Goal: Communication & Community: Share content

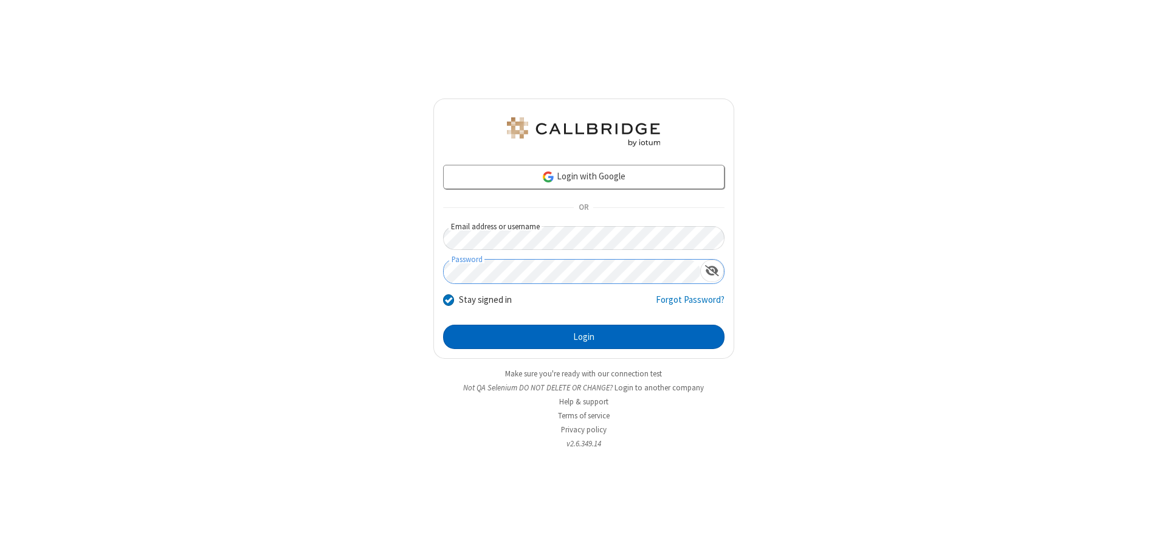
click at [583, 337] on button "Login" at bounding box center [583, 336] width 281 height 24
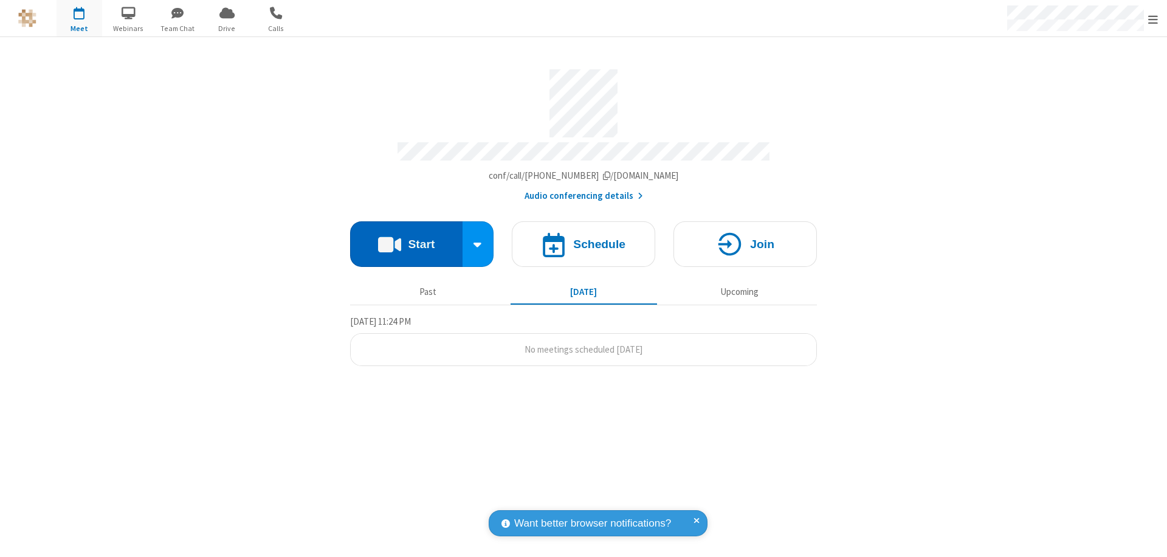
click at [406, 238] on button "Start" at bounding box center [406, 244] width 112 height 46
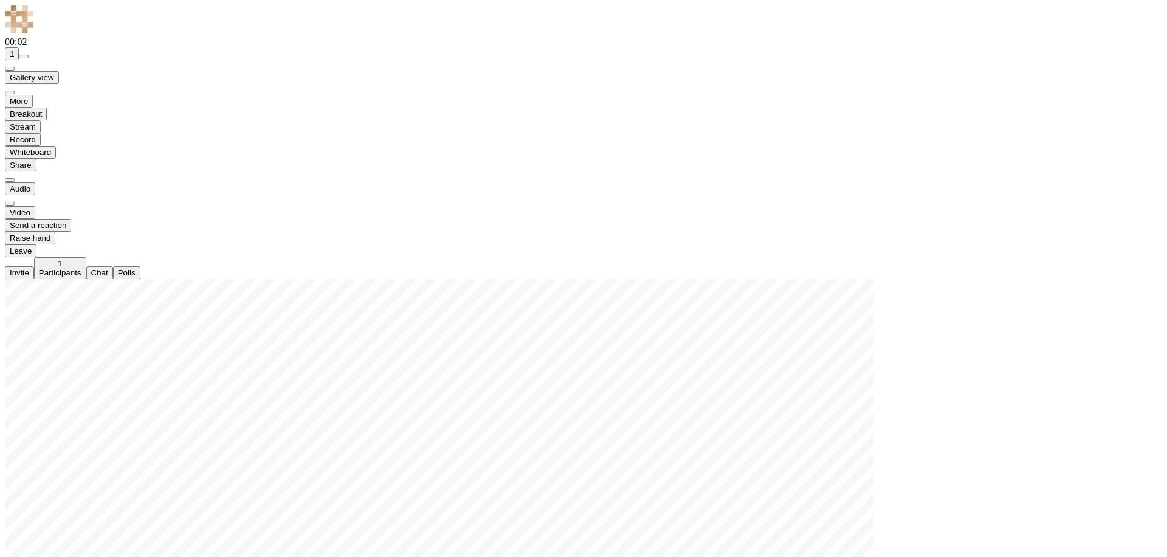
click at [10, 170] on span "Start sharing" at bounding box center [10, 164] width 0 height 9
click at [331, 466] on span "Present files & media" at bounding box center [331, 461] width 0 height 9
type input "C:\fakepath\doc_test.docx"
